Goal: Check status: Check status

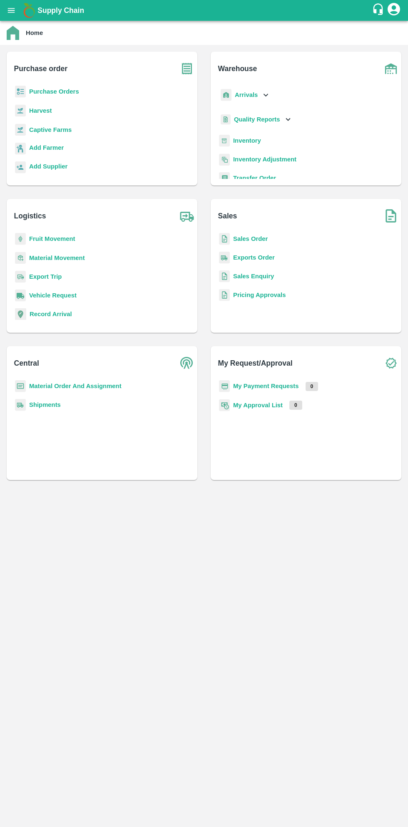
click at [39, 10] on b "Supply Chain" at bounding box center [60, 10] width 47 height 8
click at [15, 10] on icon "open drawer" at bounding box center [11, 10] width 9 height 9
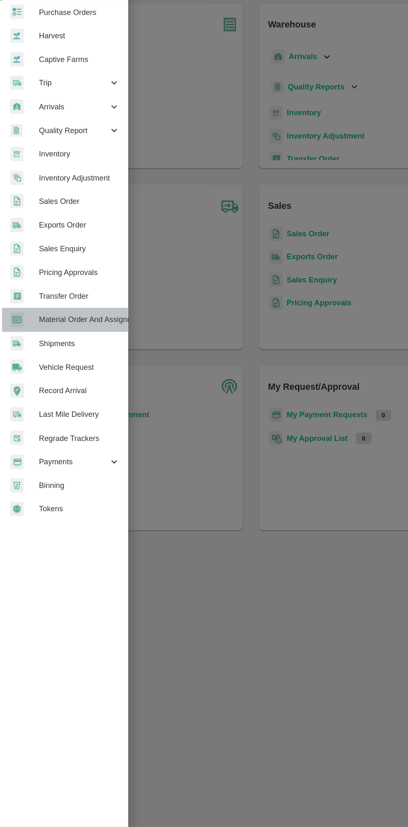
click at [94, 309] on span "Material Order And Assignment" at bounding box center [65, 308] width 66 height 9
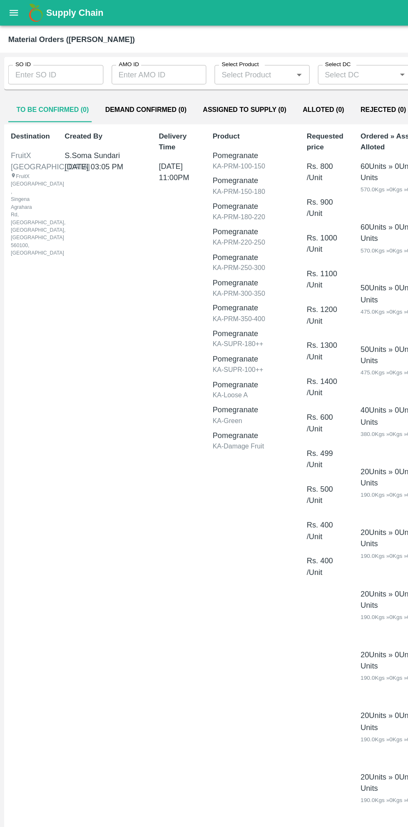
click at [58, 61] on input "SO ID" at bounding box center [45, 61] width 77 height 16
type input "603114"
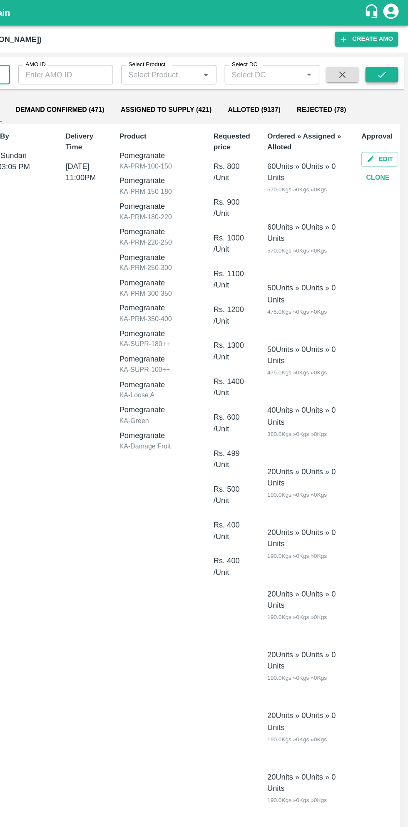
click at [396, 59] on button "submit" at bounding box center [386, 60] width 27 height 12
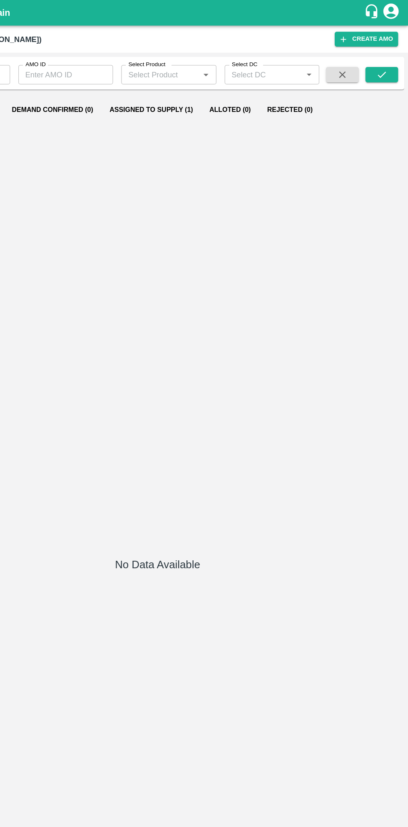
click at [191, 99] on button "Assigned to Supply (1)" at bounding box center [198, 89] width 81 height 20
